Goal: Information Seeking & Learning: Learn about a topic

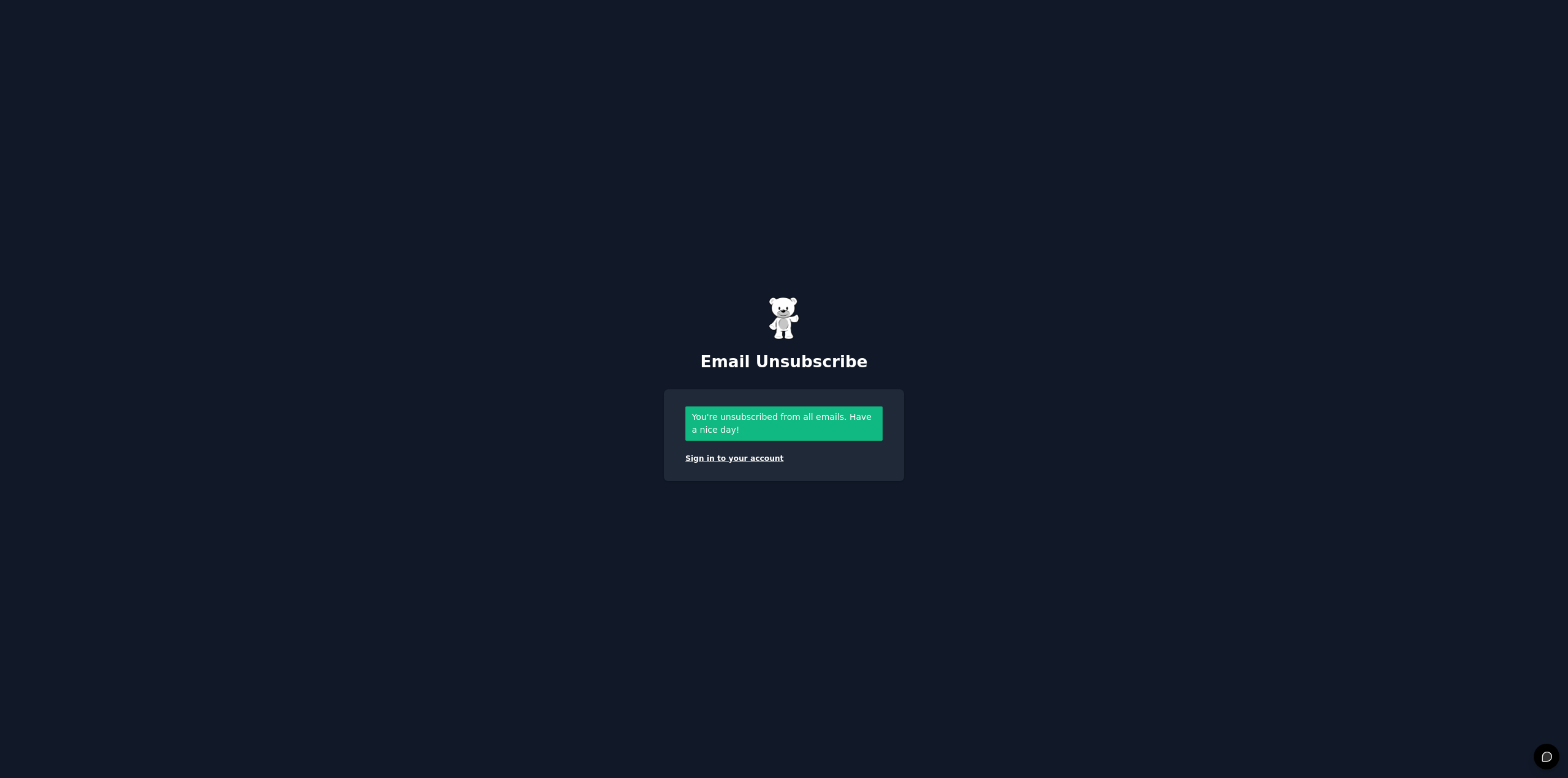
click at [720, 455] on link "Sign in to your account" at bounding box center [735, 459] width 98 height 9
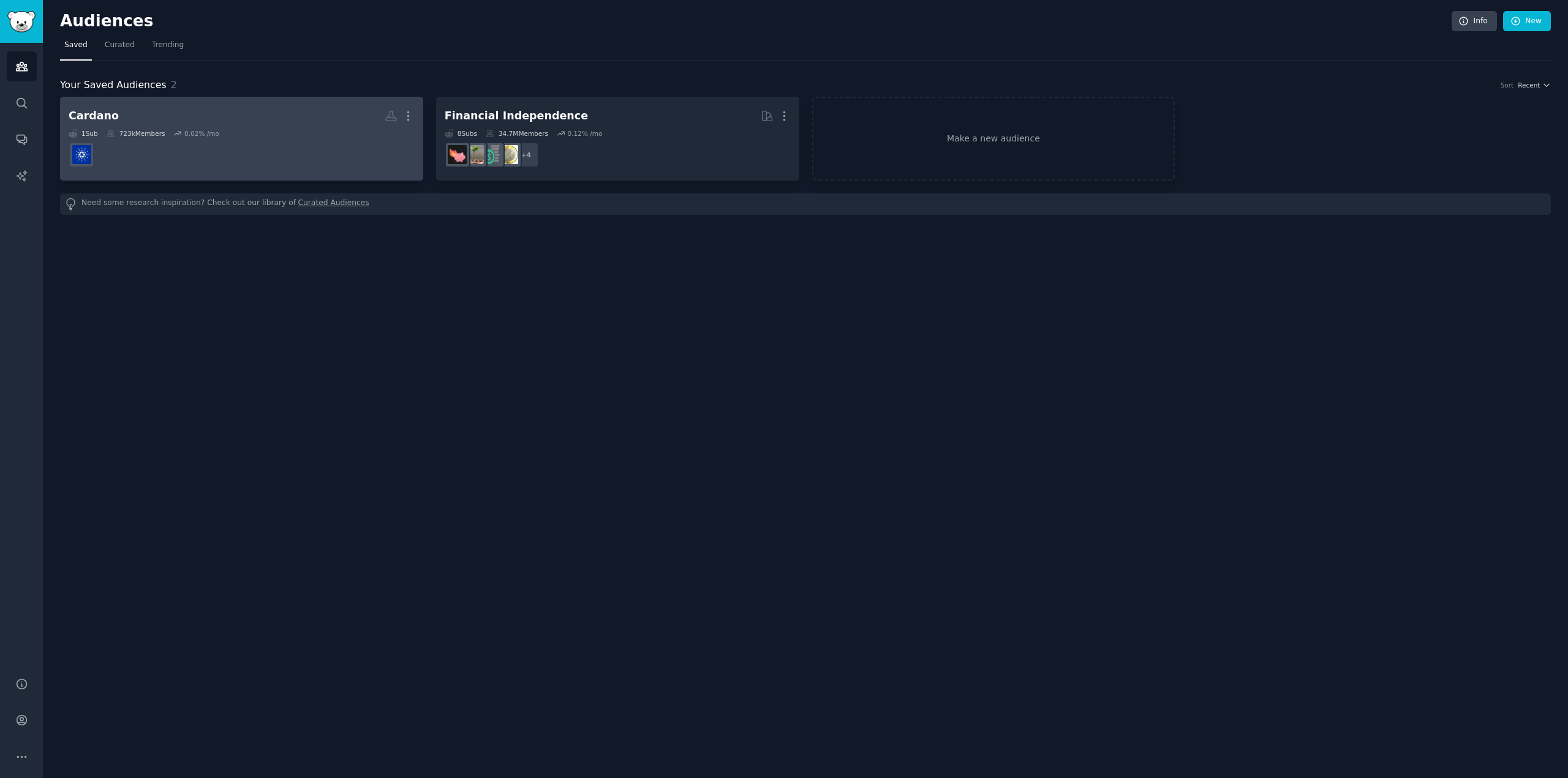
click at [138, 157] on dd "r/cardano" at bounding box center [241, 155] width 346 height 34
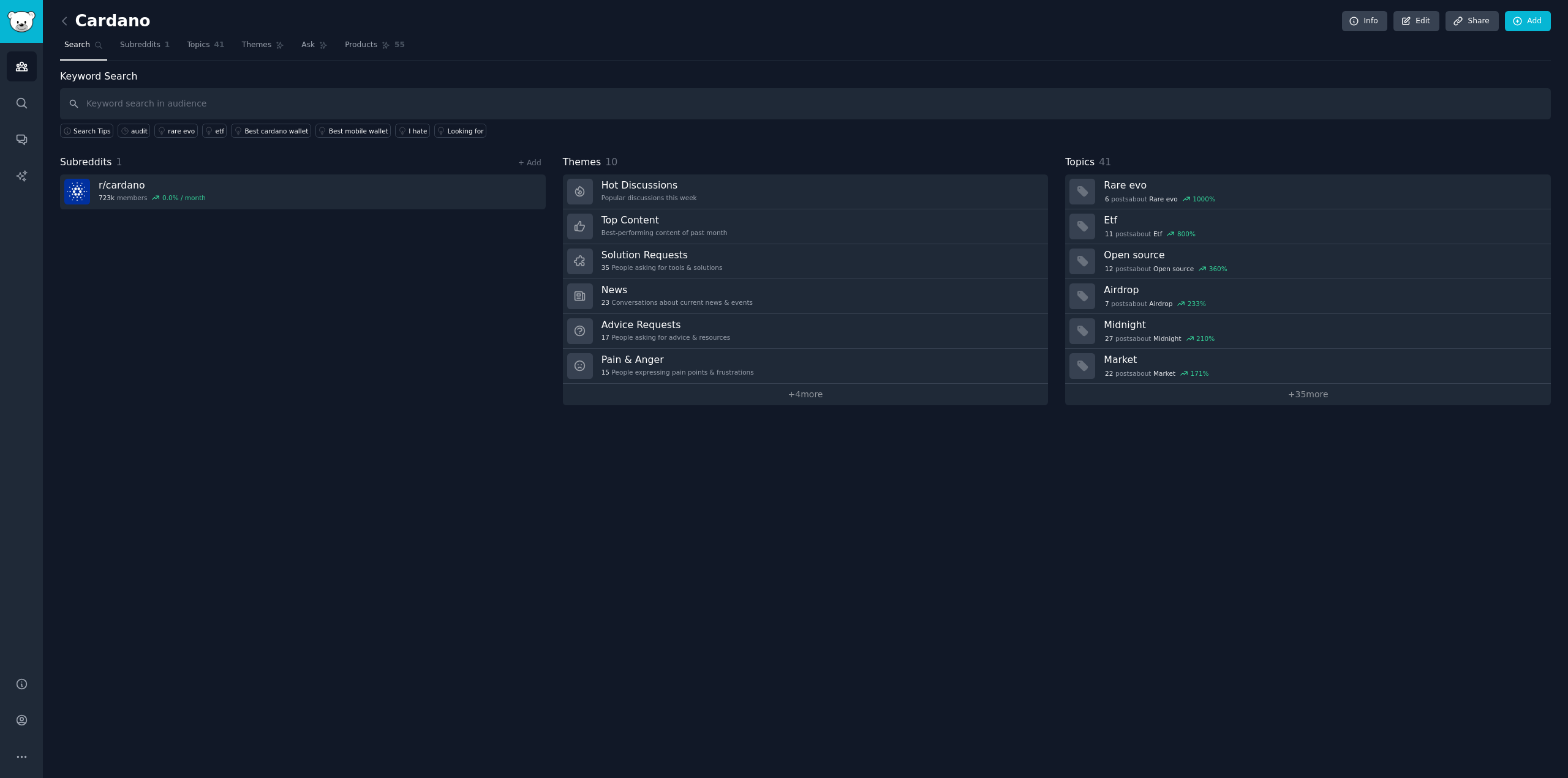
click at [128, 112] on input "text" at bounding box center [805, 104] width 1491 height 31
type input "audit"
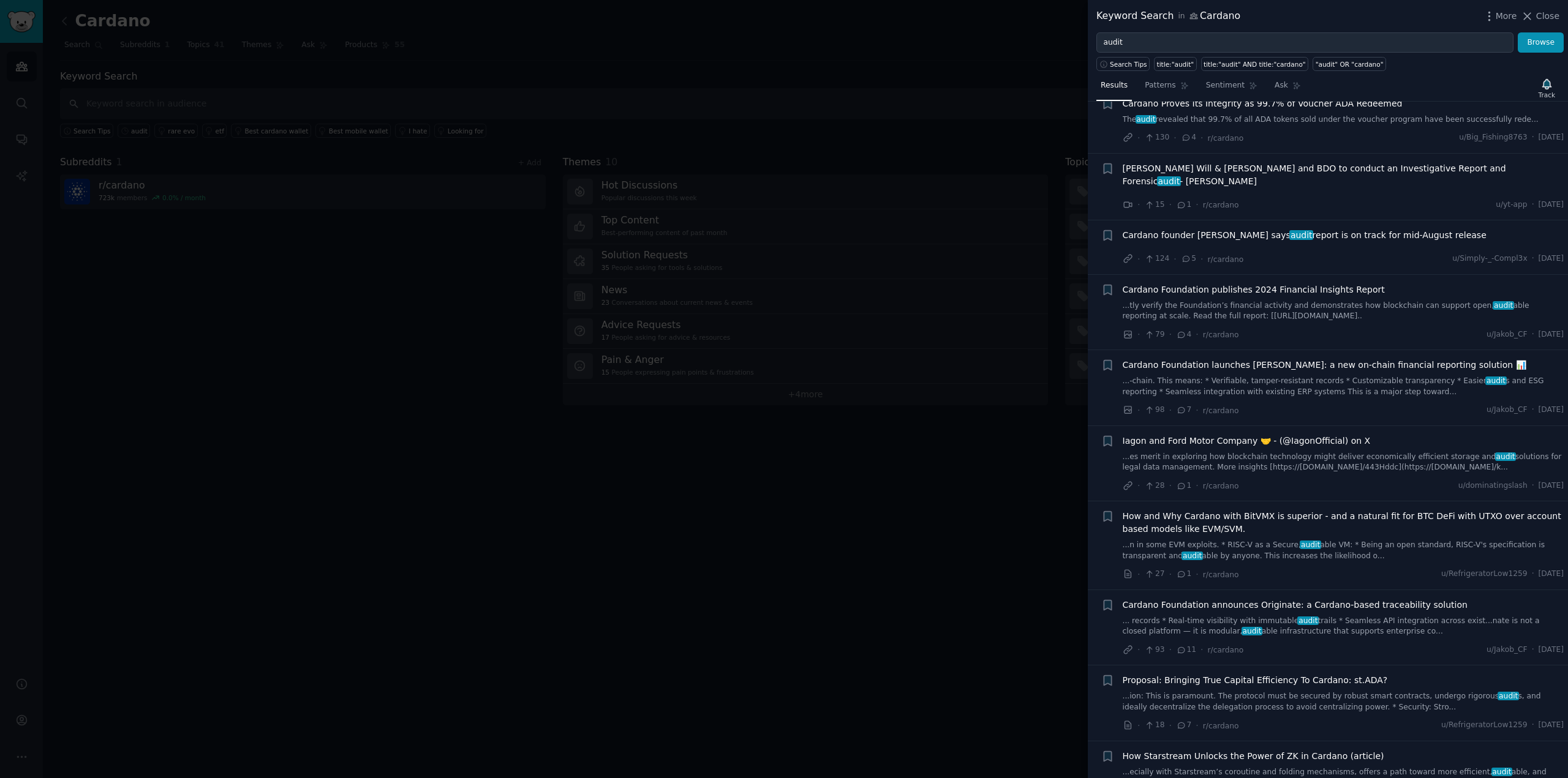
scroll to position [368, 0]
